Goal: Check status: Check status

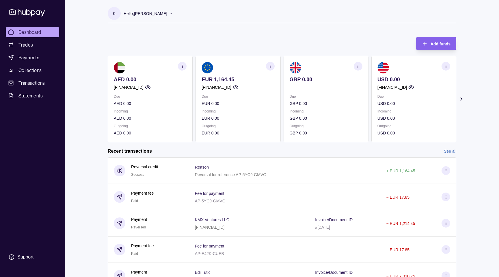
click at [220, 79] on p "EUR 1,164.45" at bounding box center [238, 79] width 73 height 6
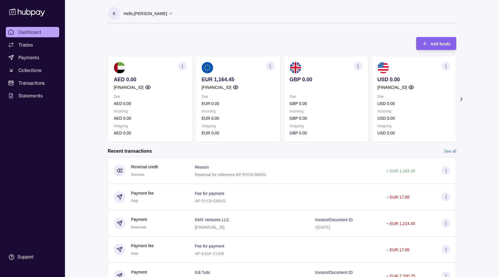
click at [220, 79] on p "EUR 1,164.45" at bounding box center [238, 79] width 73 height 6
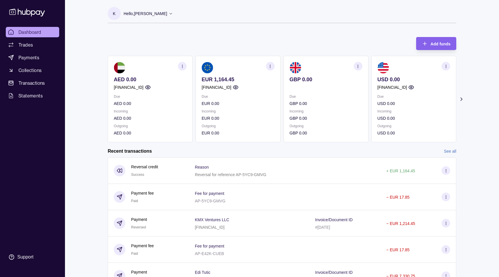
click at [220, 77] on p "EUR 1,164.45" at bounding box center [238, 79] width 73 height 6
click at [220, 79] on p "EUR 1,164.45" at bounding box center [238, 79] width 73 height 6
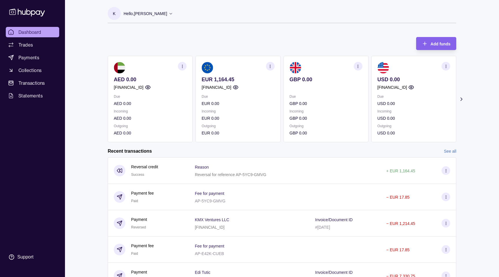
click at [240, 78] on p "EUR 1,164.45" at bounding box center [238, 79] width 73 height 6
click at [222, 79] on p "EUR 1,164.45" at bounding box center [238, 79] width 73 height 6
click at [244, 80] on p "EUR 1,164.45" at bounding box center [238, 79] width 73 height 6
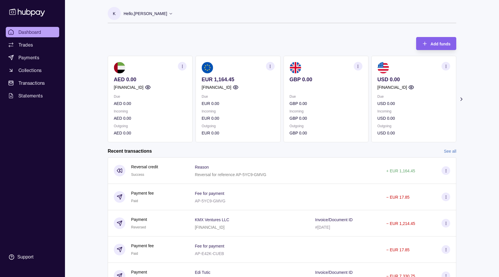
click at [463, 100] on icon at bounding box center [462, 99] width 6 height 6
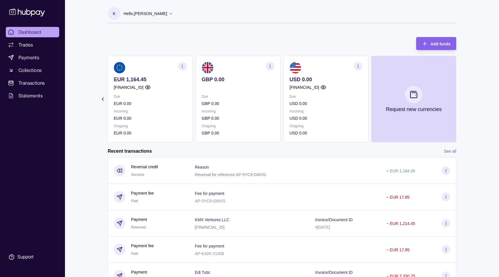
click at [104, 96] on icon at bounding box center [103, 99] width 6 height 6
